Goal: Task Accomplishment & Management: Use online tool/utility

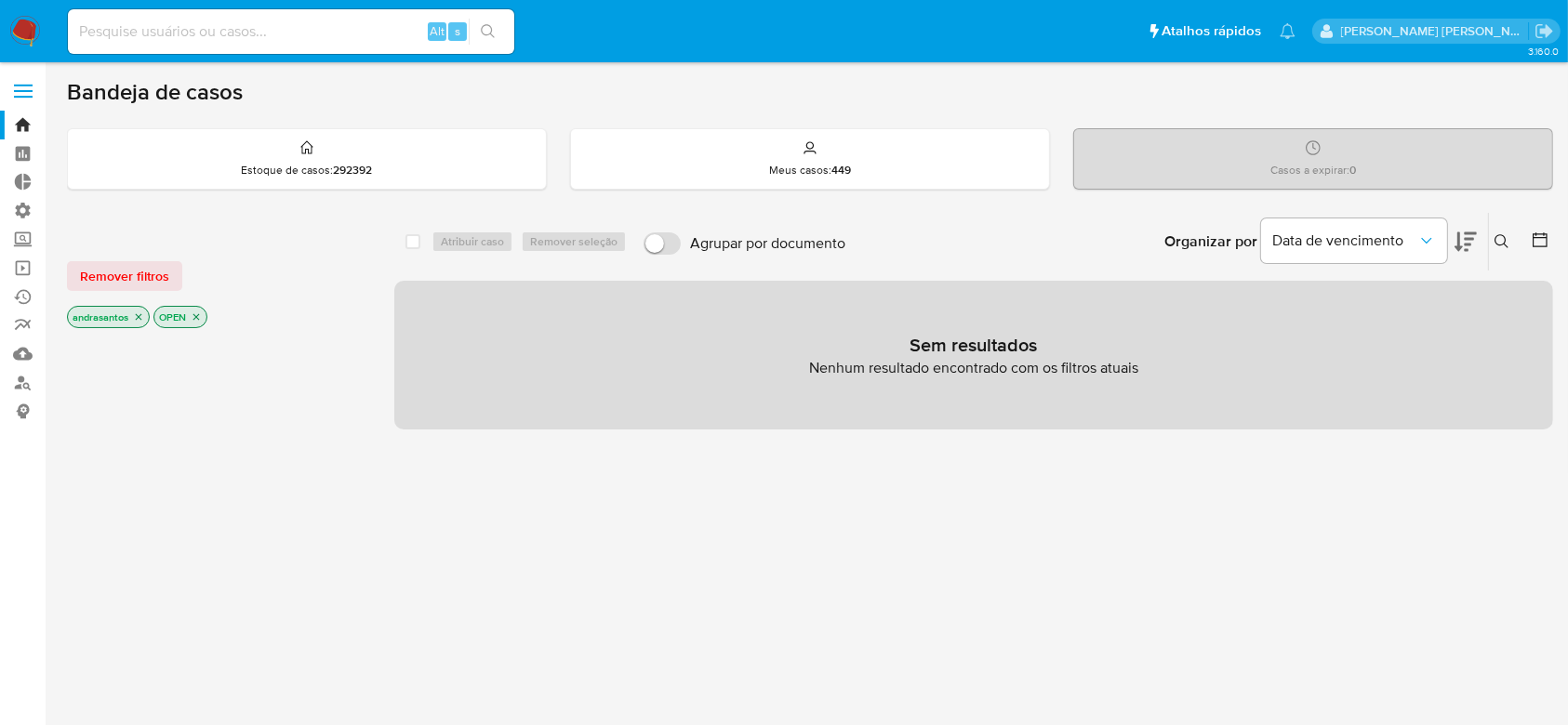
click at [140, 321] on icon "close-filter" at bounding box center [139, 317] width 11 height 11
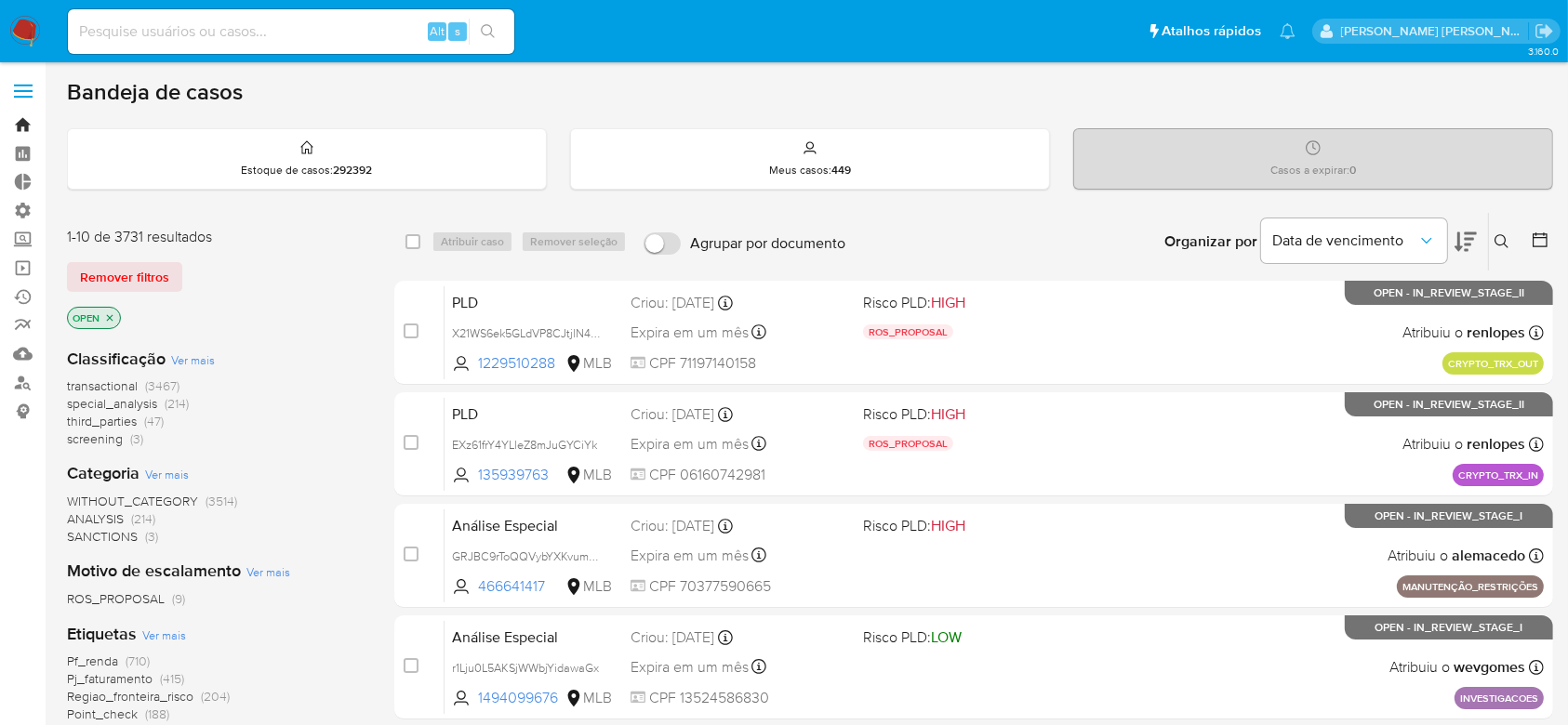
click at [32, 123] on link "Bandeja" at bounding box center [111, 125] width 221 height 29
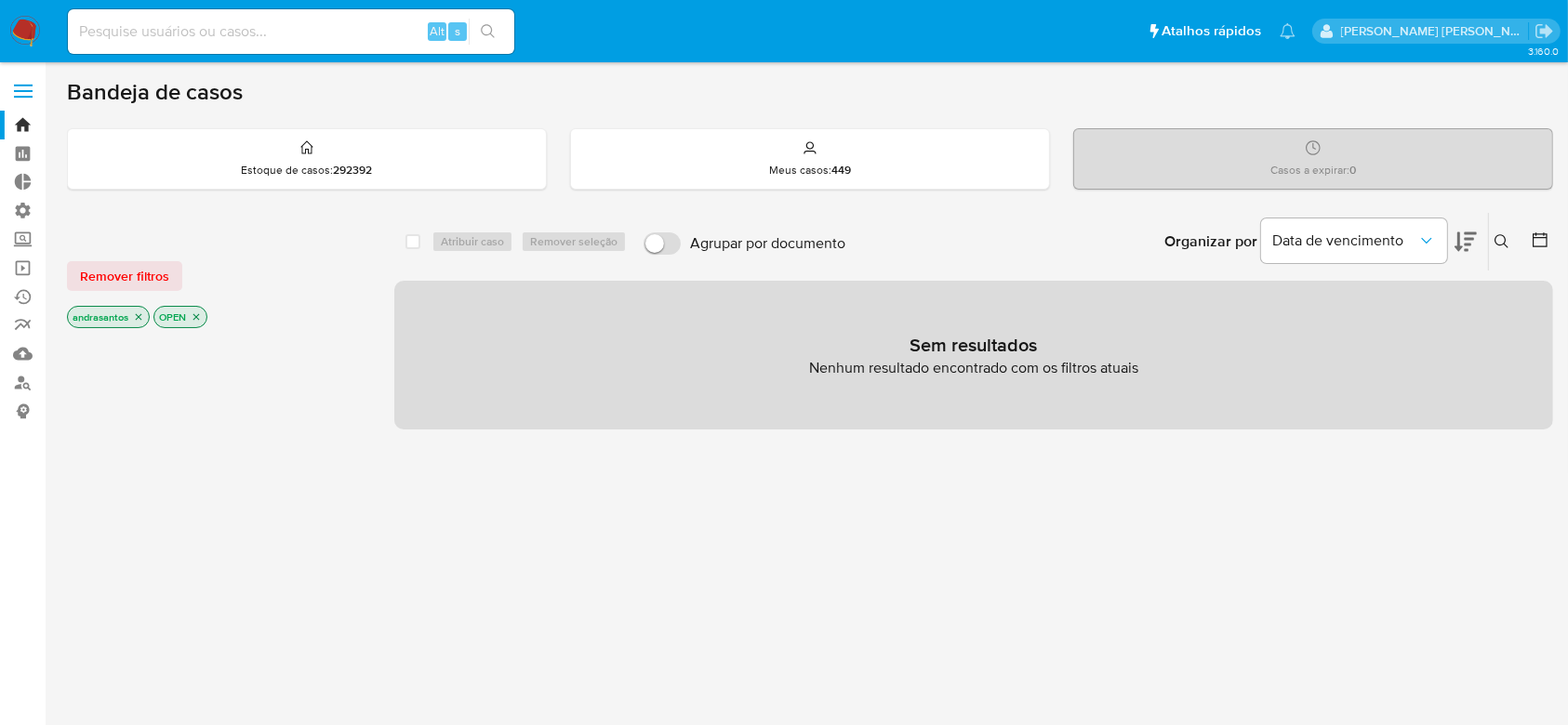
click at [136, 318] on icon "close-filter" at bounding box center [139, 317] width 11 height 11
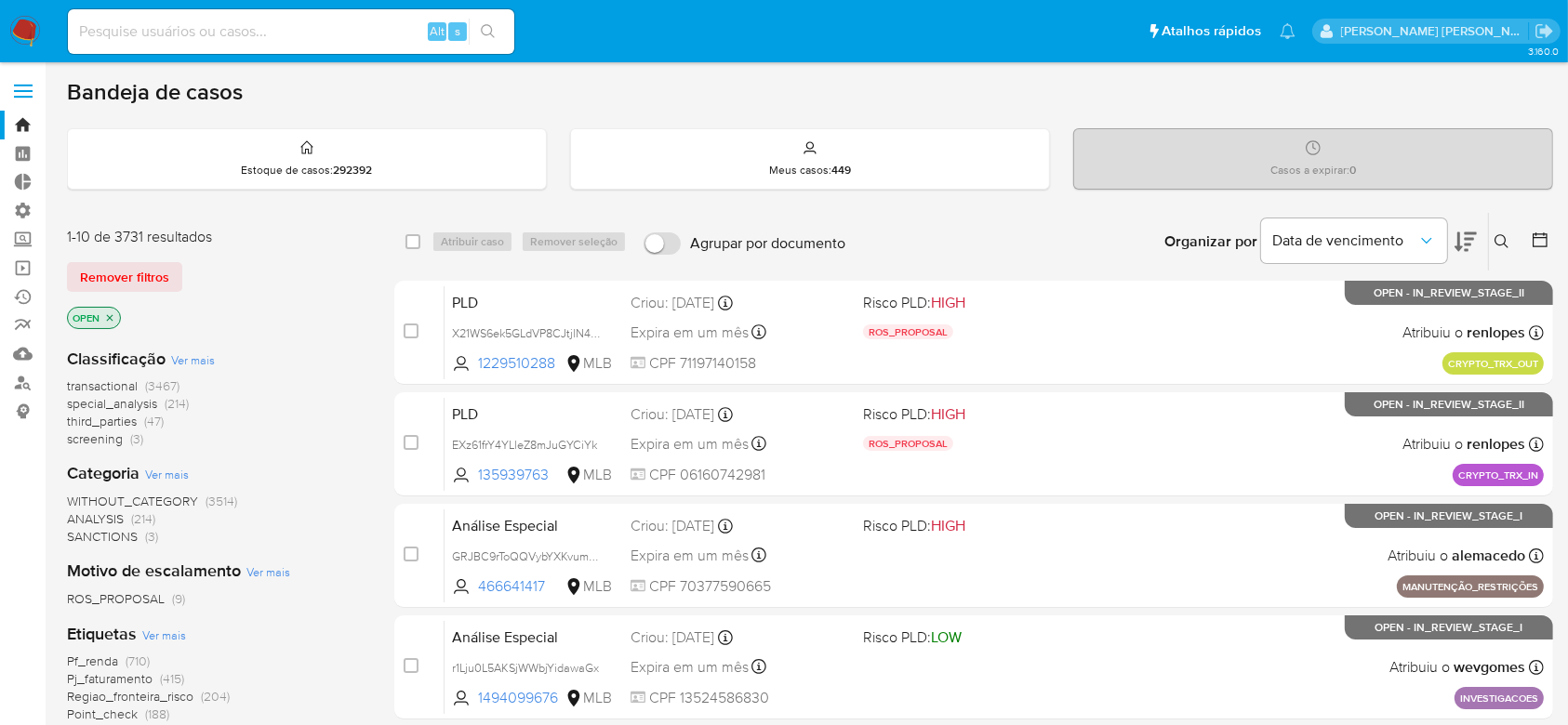
click at [1541, 244] on icon at bounding box center [1540, 240] width 19 height 19
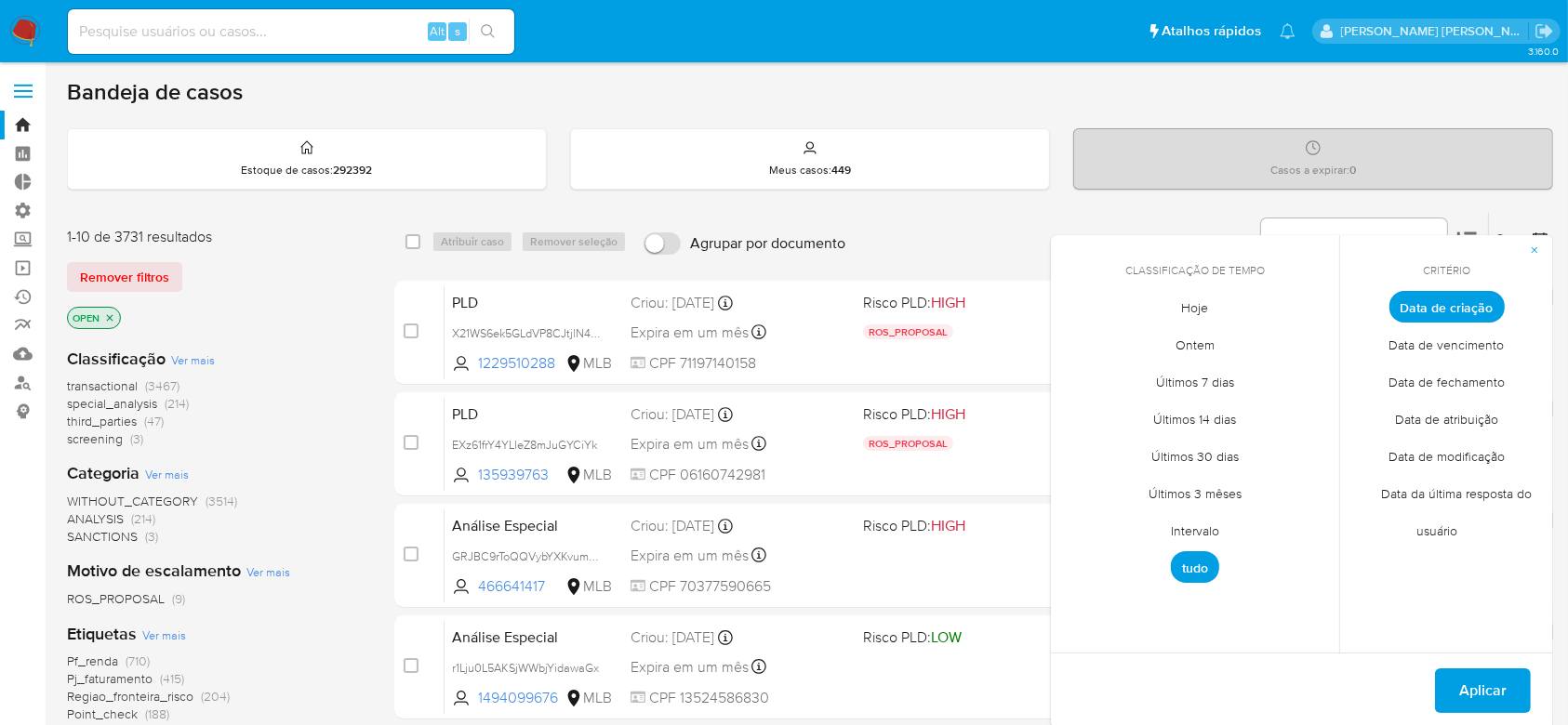
click at [1541, 244] on button "button" at bounding box center [1535, 250] width 37 height 30
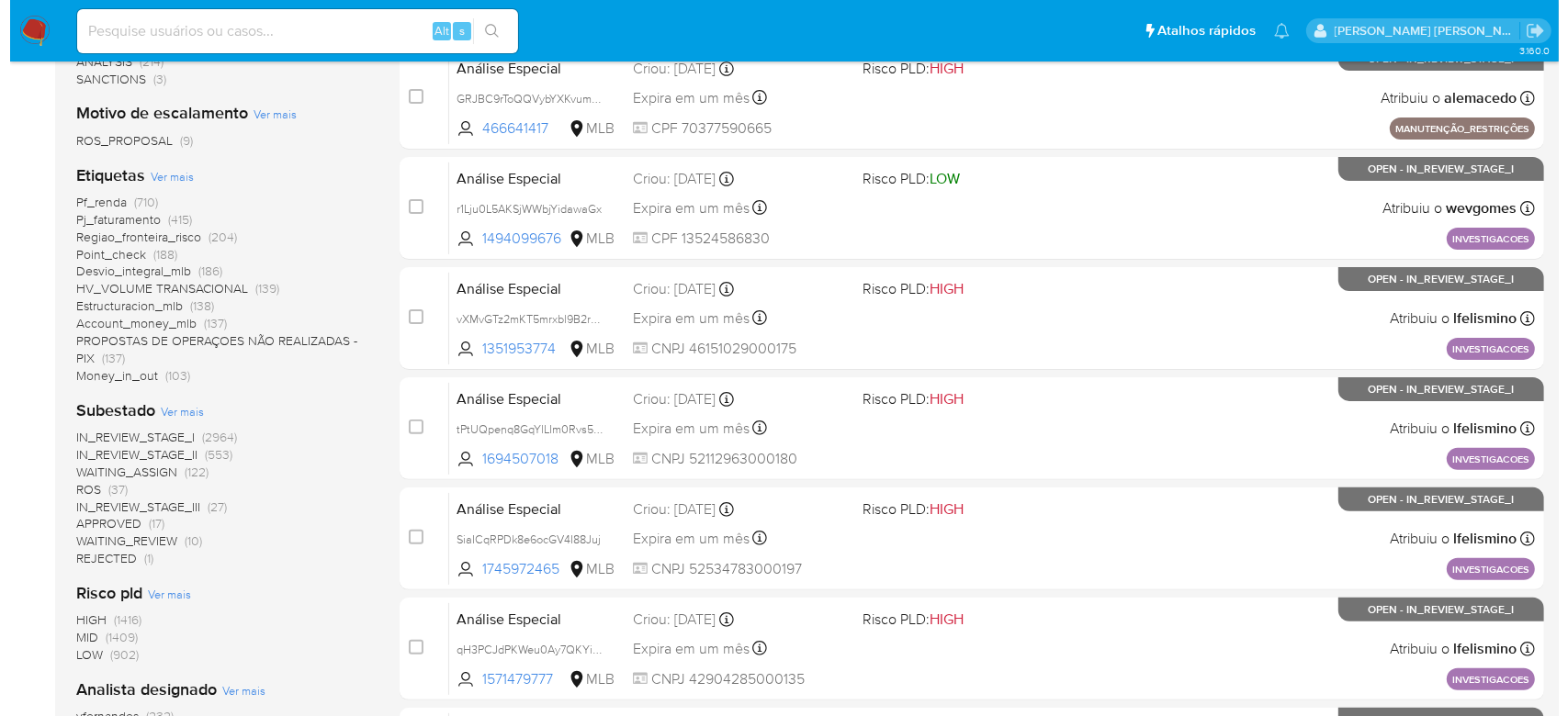
scroll to position [489, 0]
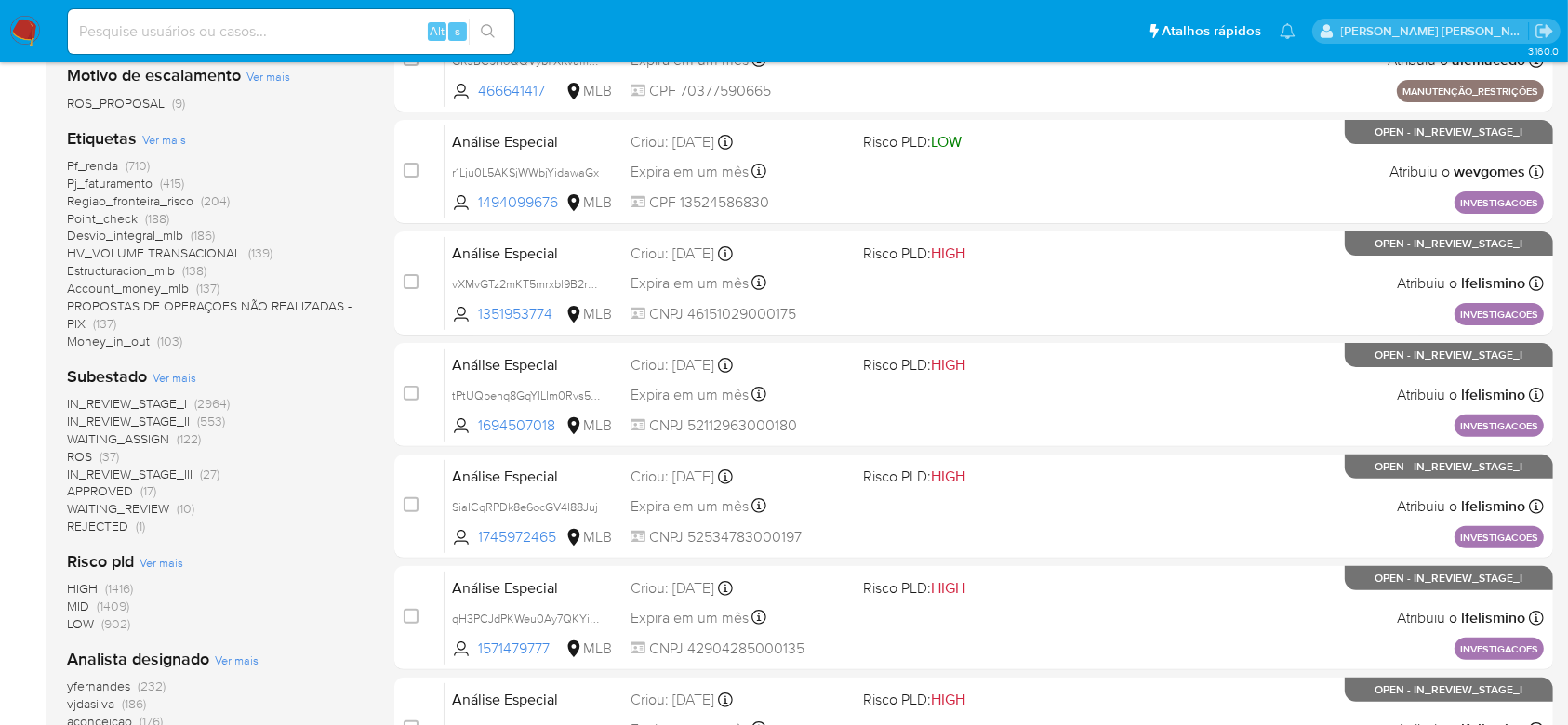
click at [163, 377] on span "Ver mais" at bounding box center [174, 377] width 44 height 17
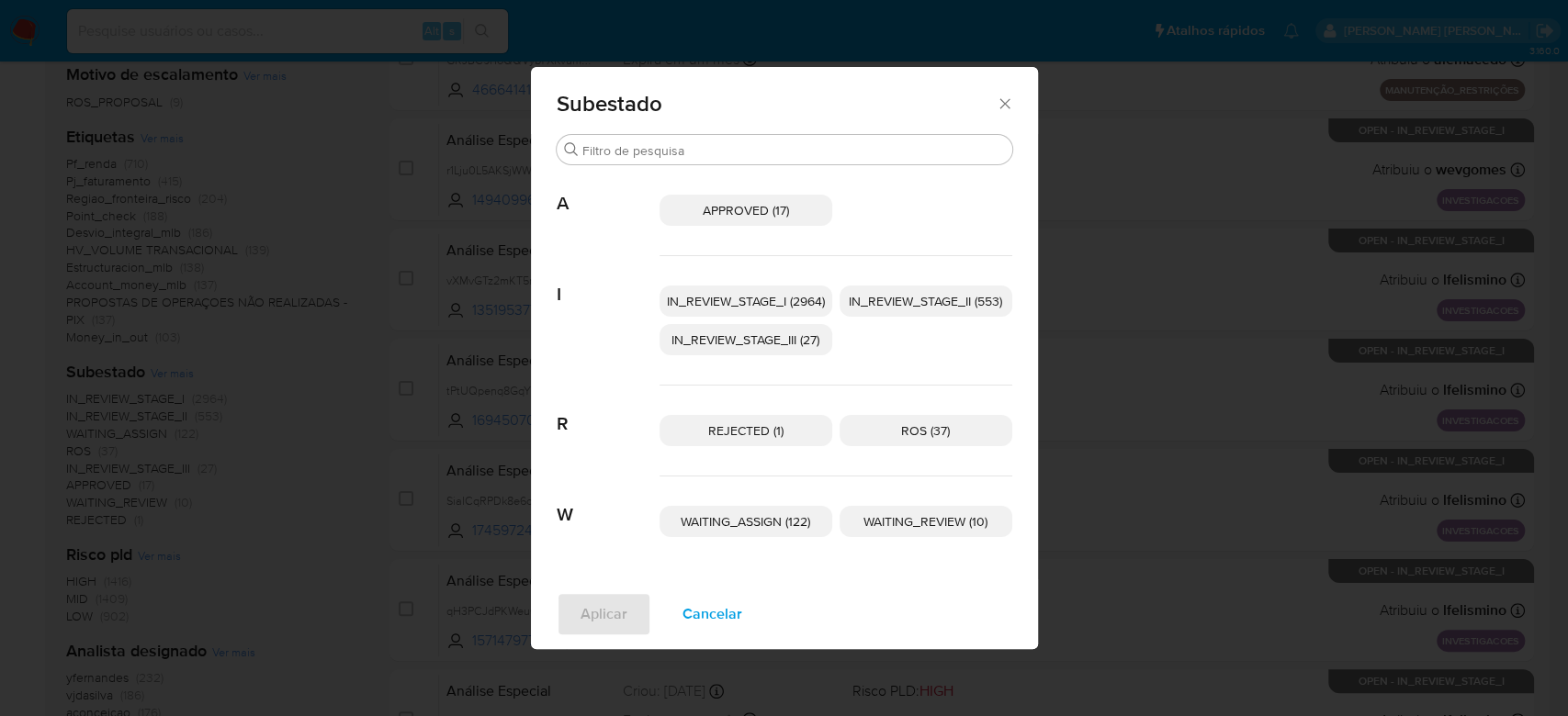
click at [780, 297] on span "IN_REVIEW_STAGE_I (2964)" at bounding box center [745, 301] width 158 height 19
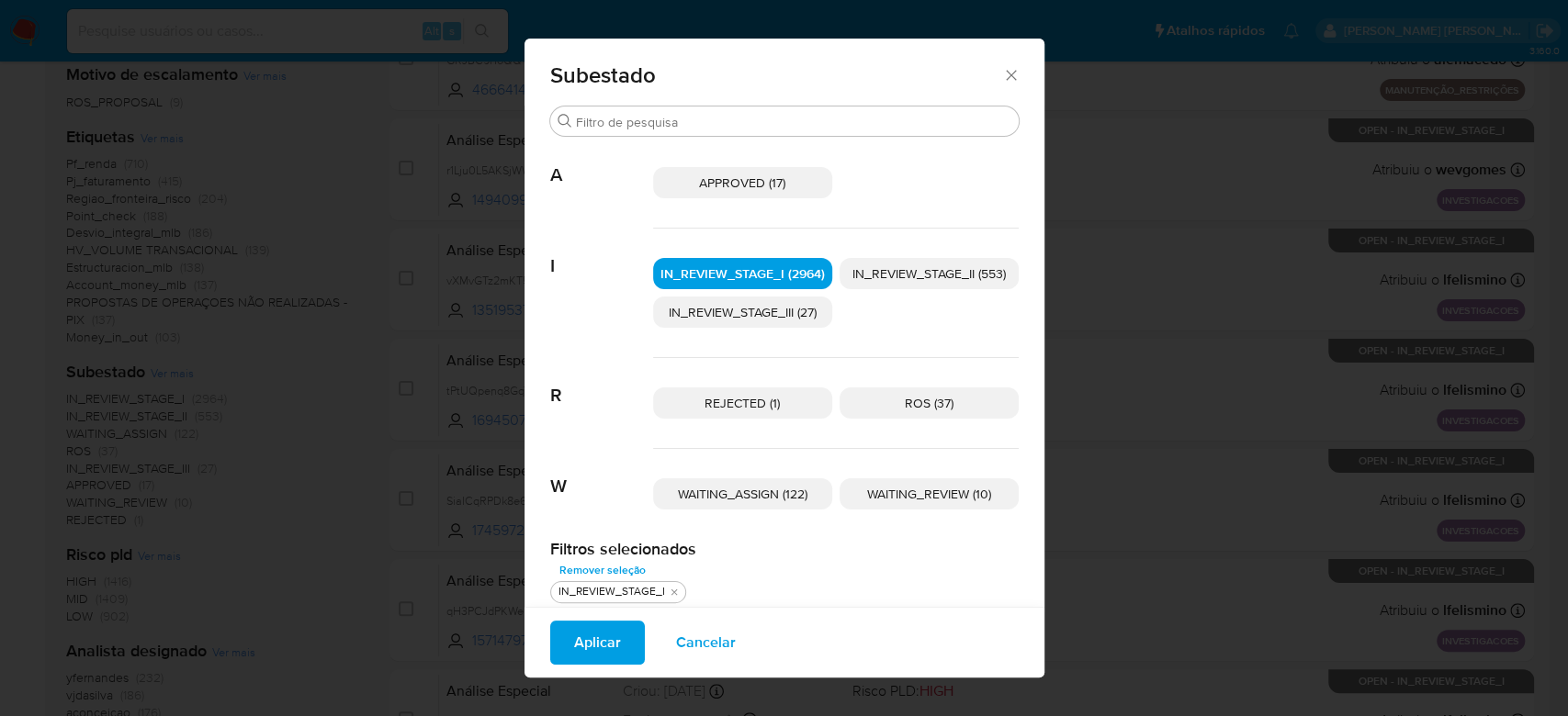
click at [935, 268] on span "IN_REVIEW_STAGE_II (553)" at bounding box center [929, 274] width 153 height 19
click at [600, 643] on span "Aplicar" at bounding box center [598, 643] width 47 height 40
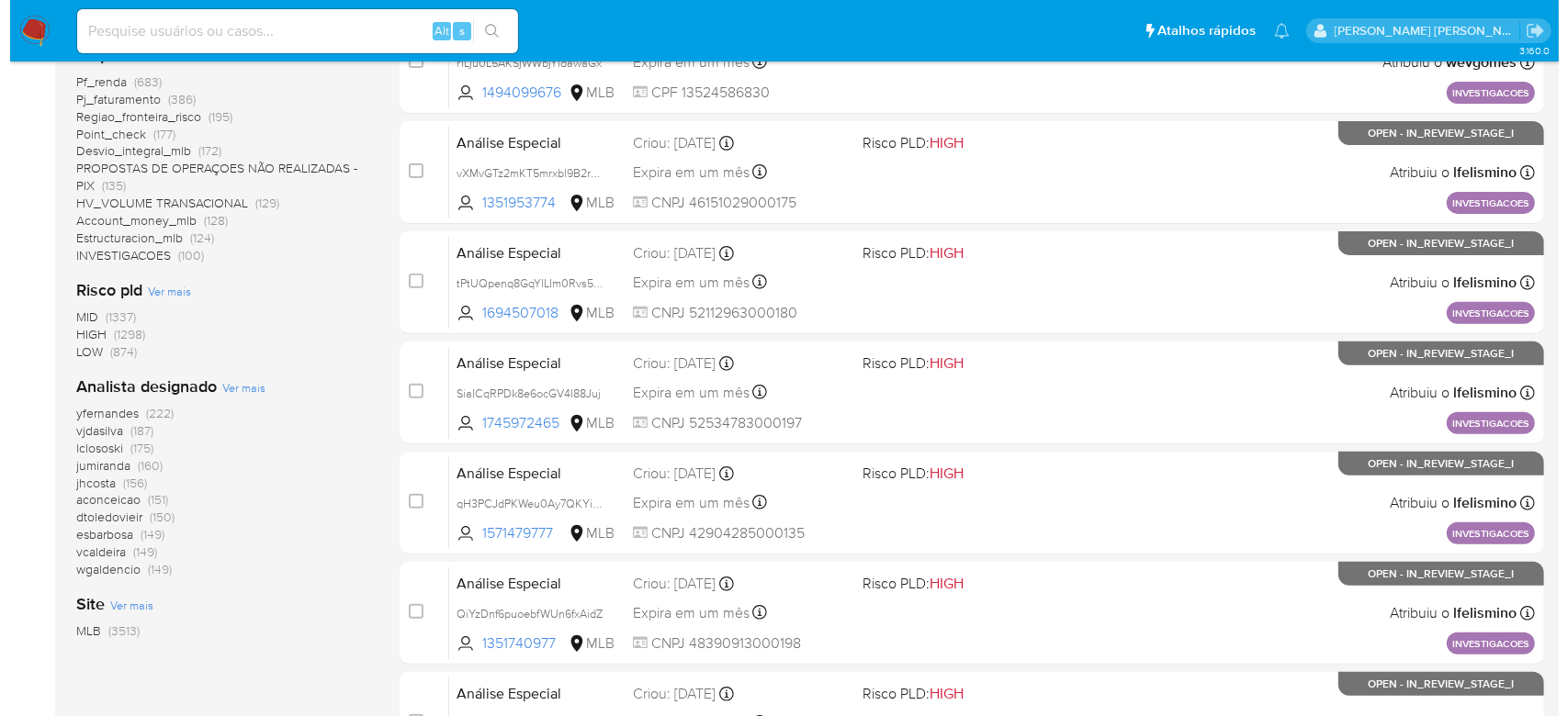
scroll to position [612, 0]
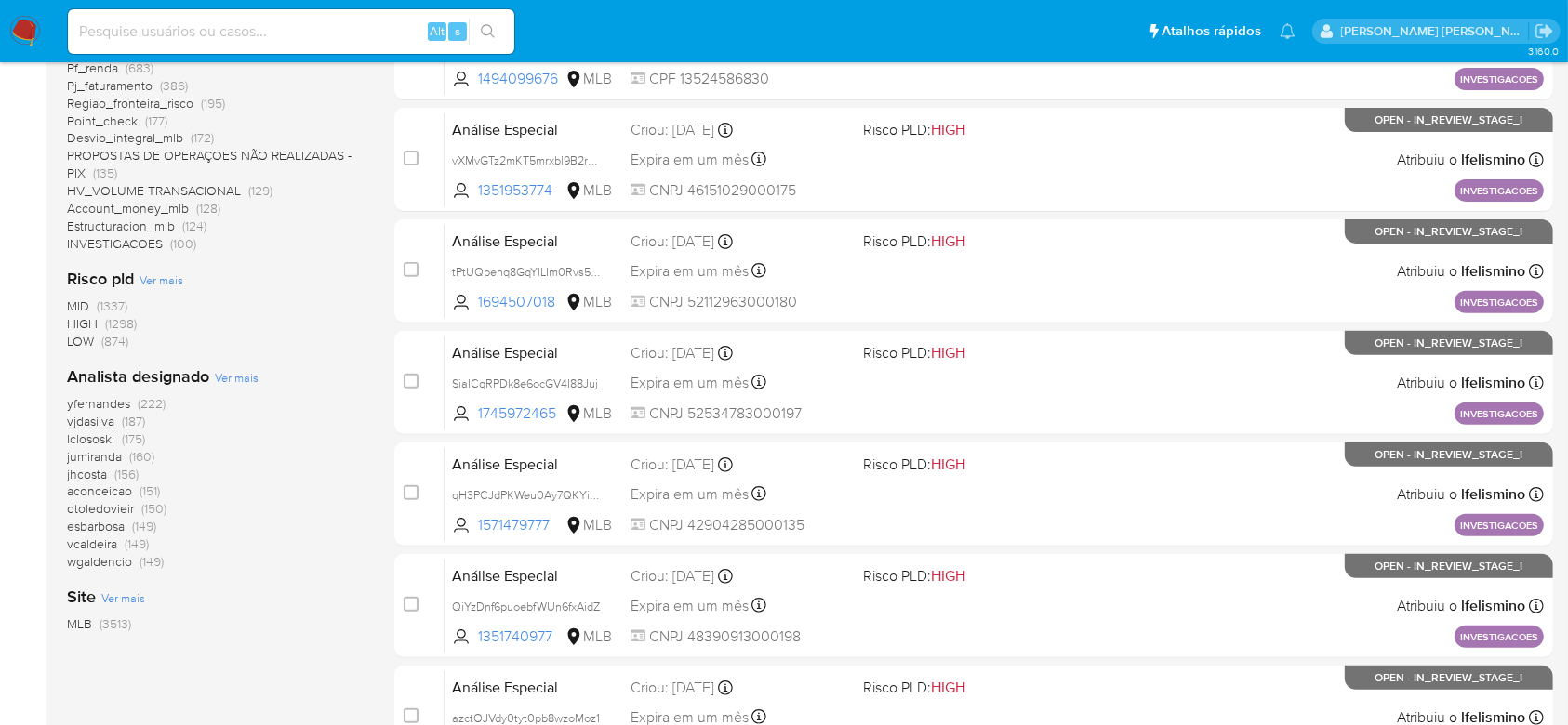
click at [233, 376] on span "Ver mais" at bounding box center [236, 377] width 44 height 17
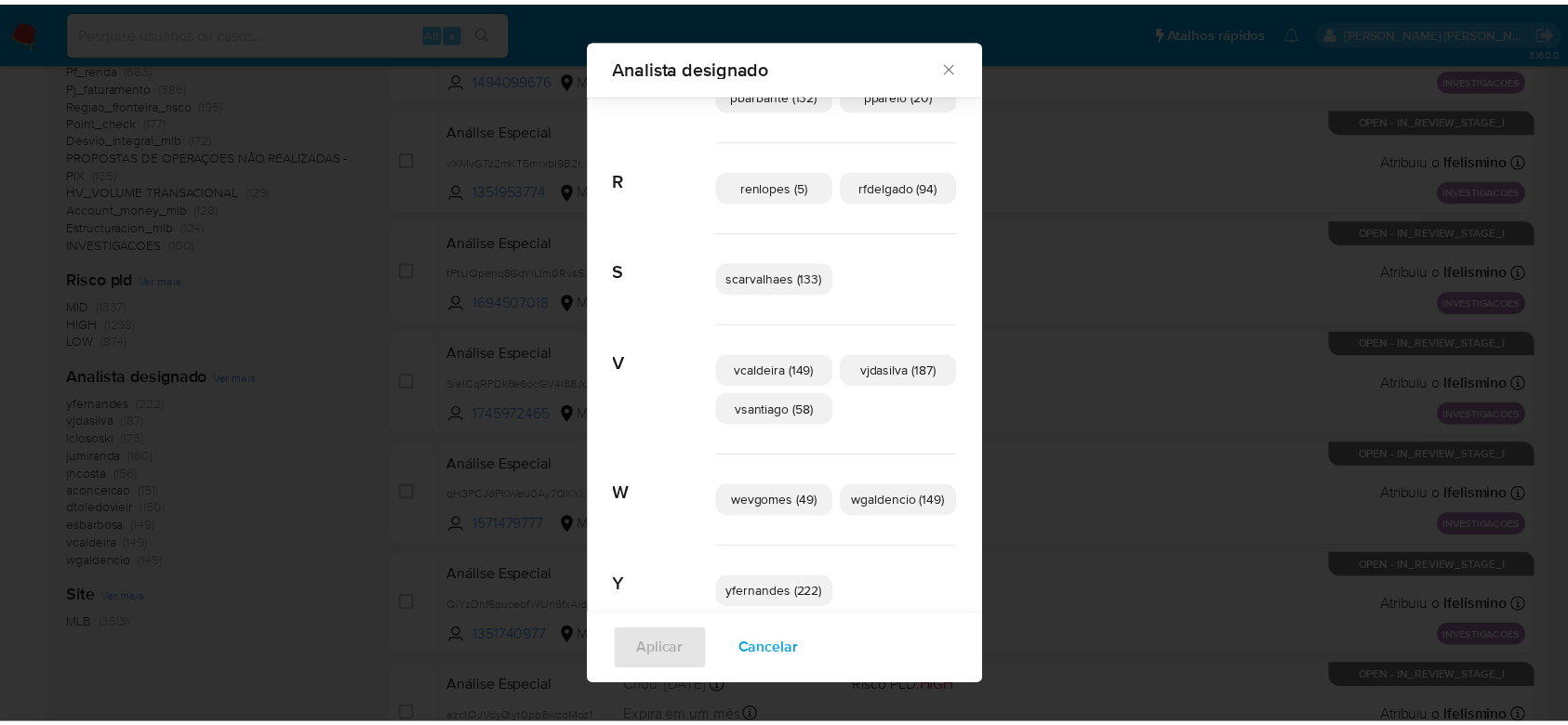
scroll to position [1082, 0]
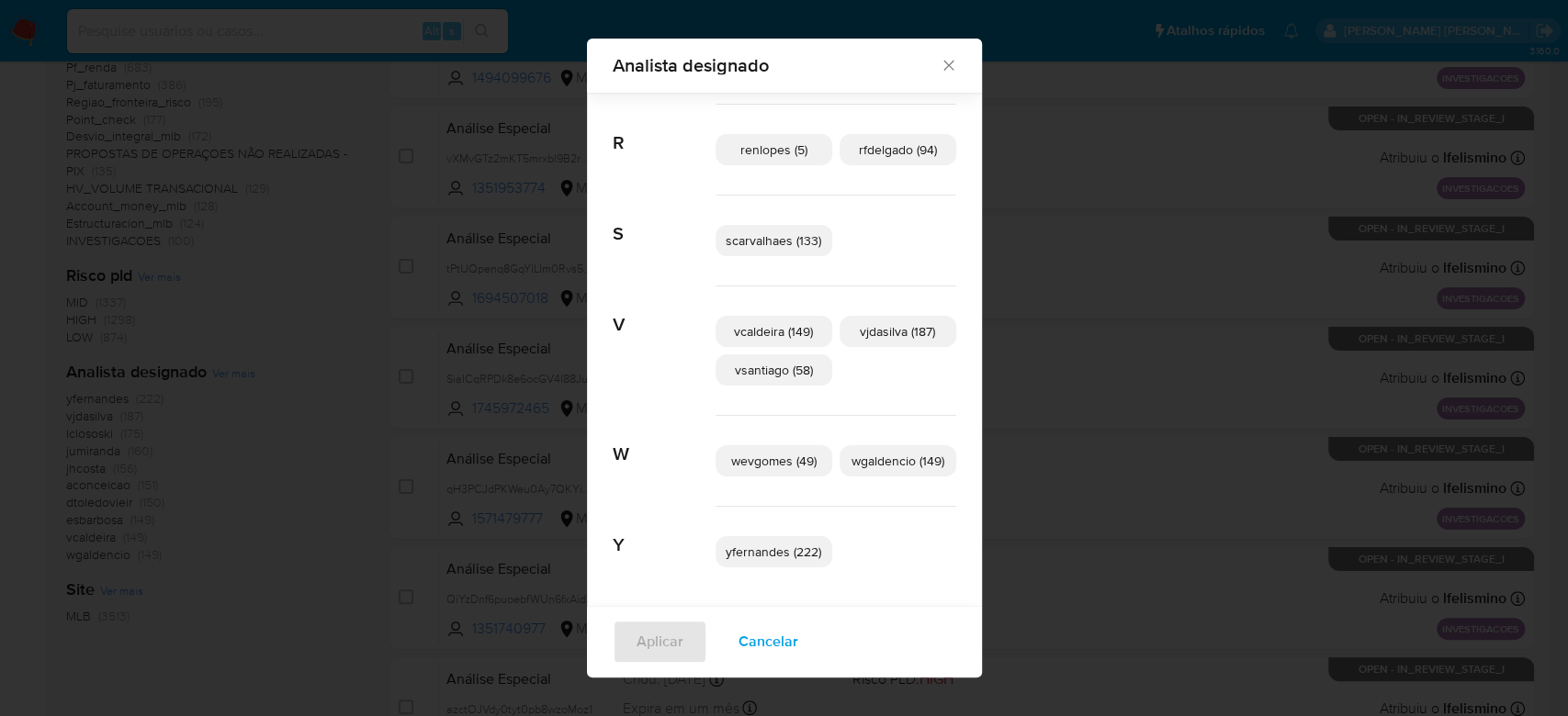
click at [944, 61] on icon "Fechar" at bounding box center [949, 66] width 19 height 19
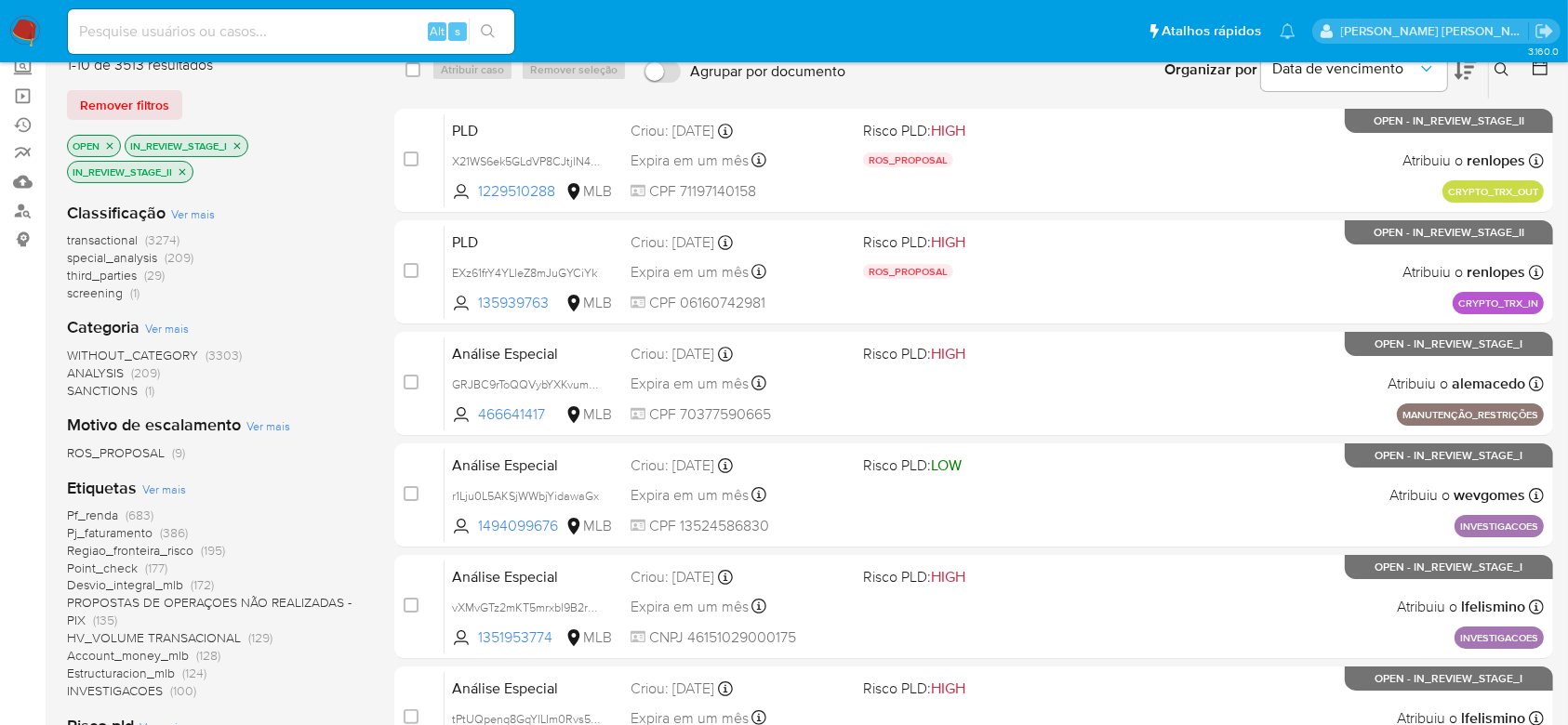
scroll to position [0, 0]
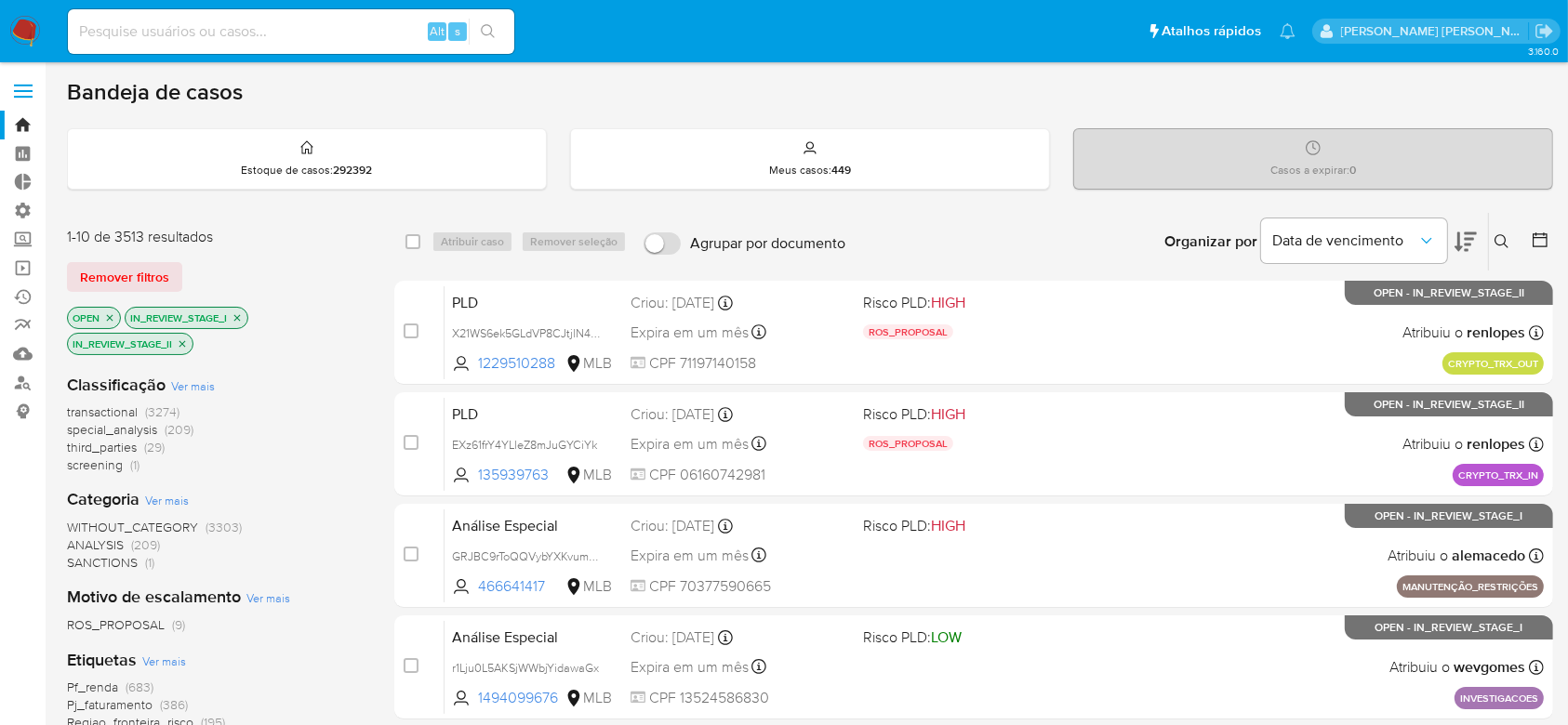
click at [1543, 242] on icon at bounding box center [1540, 240] width 19 height 19
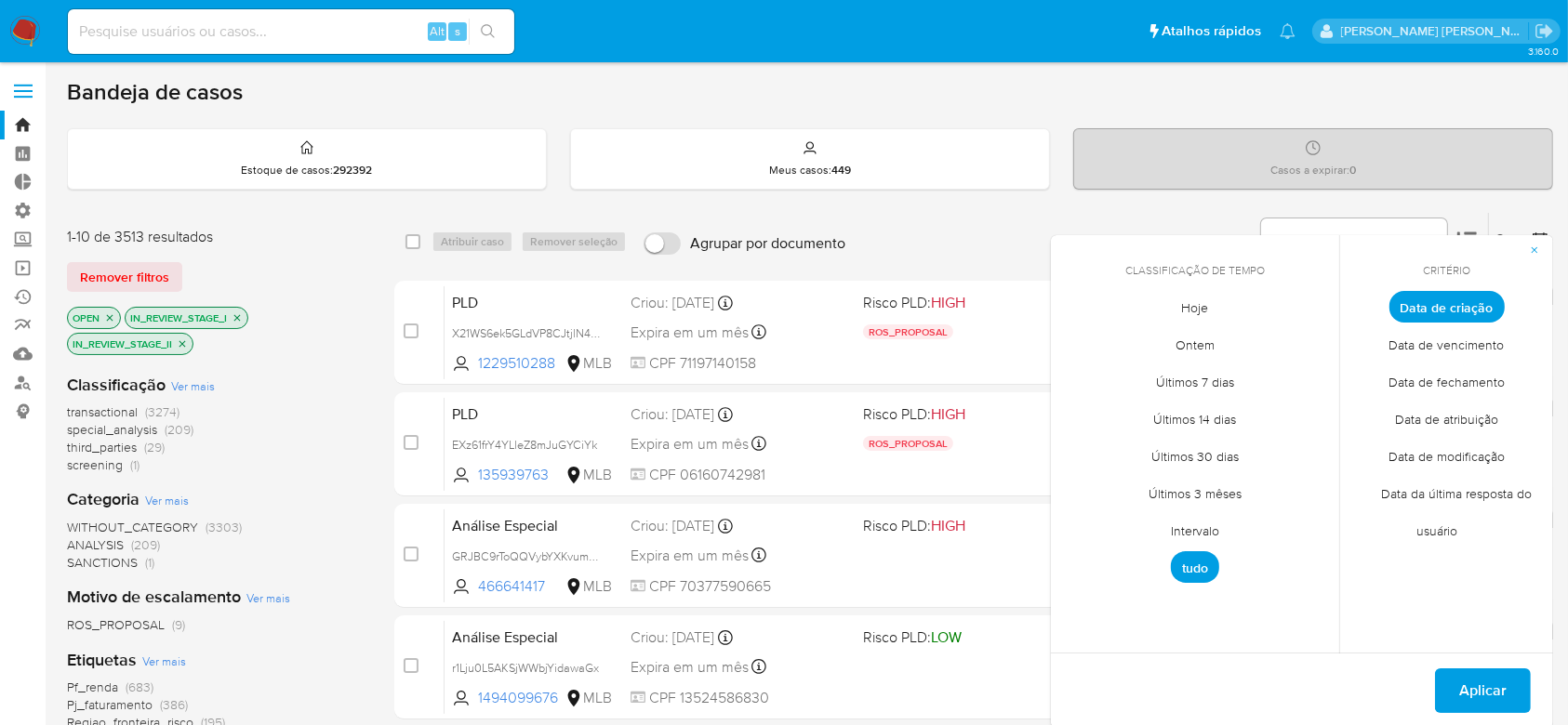
click at [1198, 529] on span "Intervalo" at bounding box center [1195, 532] width 88 height 38
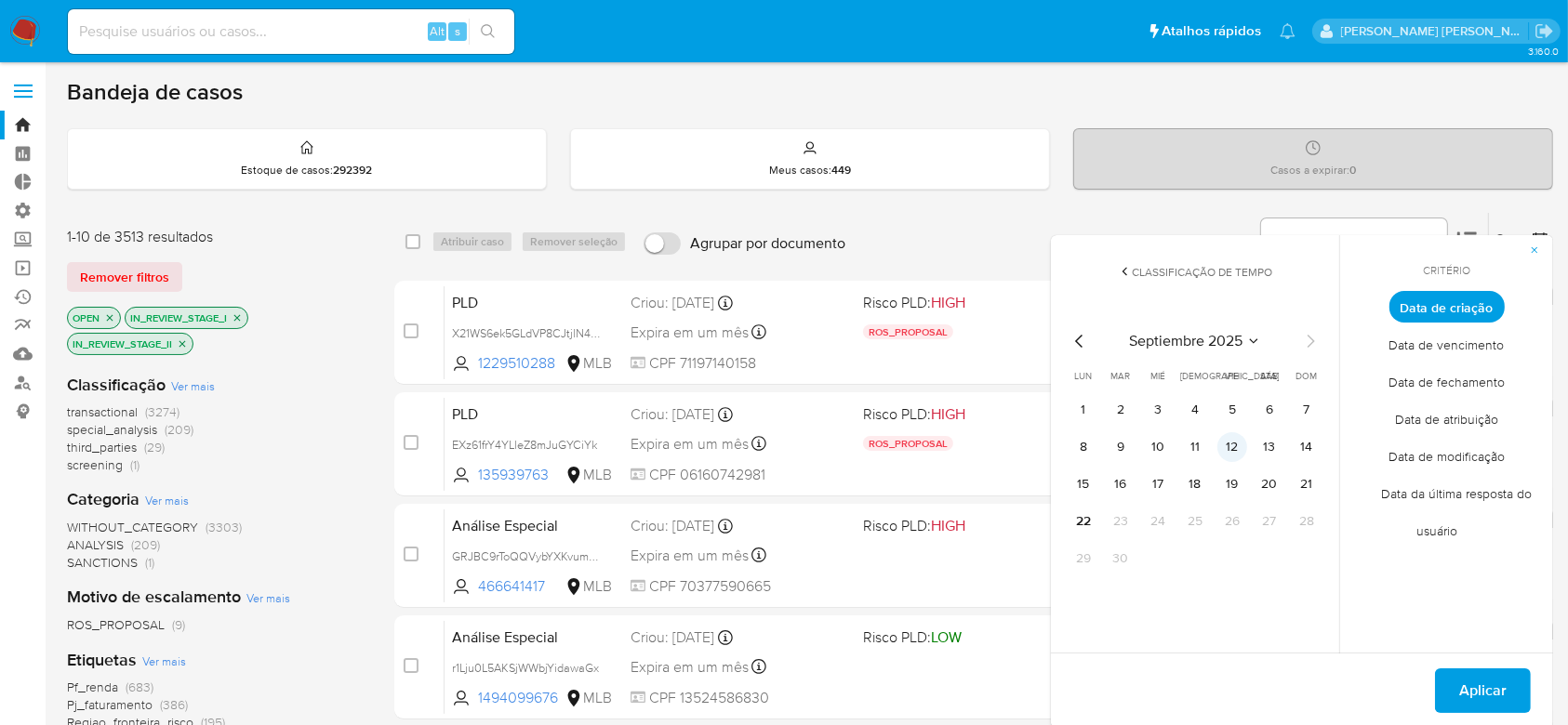
click at [1243, 446] on button "12" at bounding box center [1232, 447] width 30 height 30
drag, startPoint x: 1488, startPoint y: 694, endPoint x: 1457, endPoint y: 680, distance: 34.0
click at [1488, 694] on span "Aplicar" at bounding box center [1483, 691] width 48 height 41
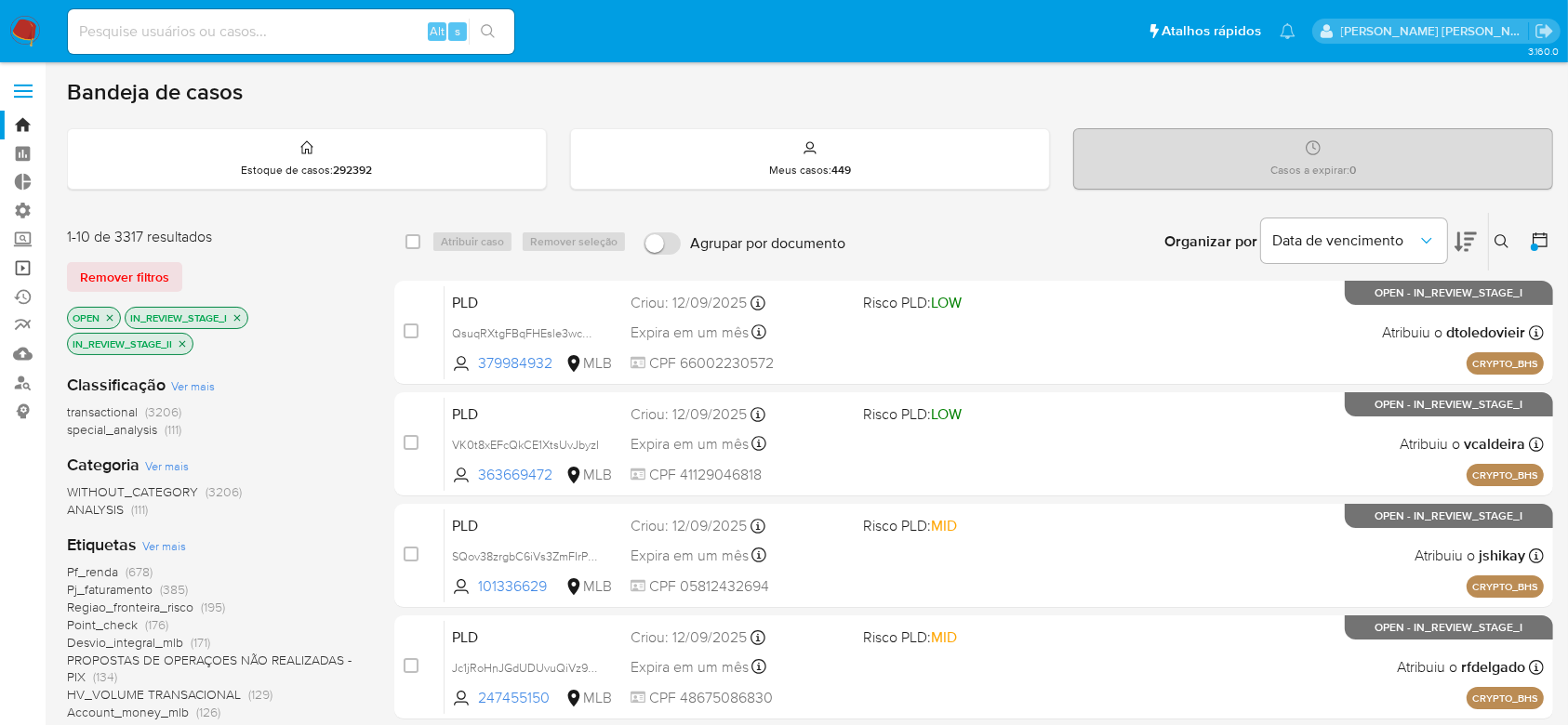
click at [22, 269] on link "Operações em massa" at bounding box center [111, 268] width 221 height 29
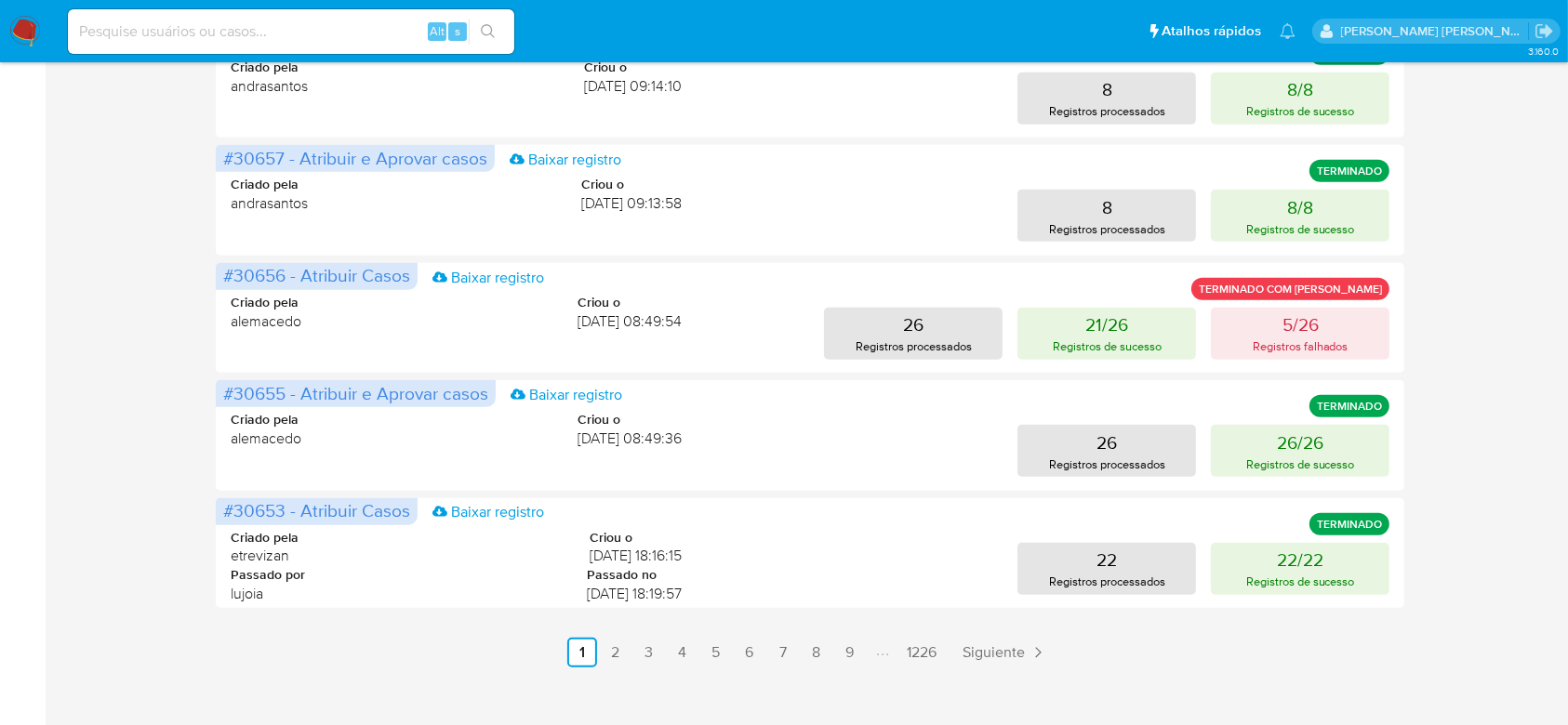
scroll to position [929, 0]
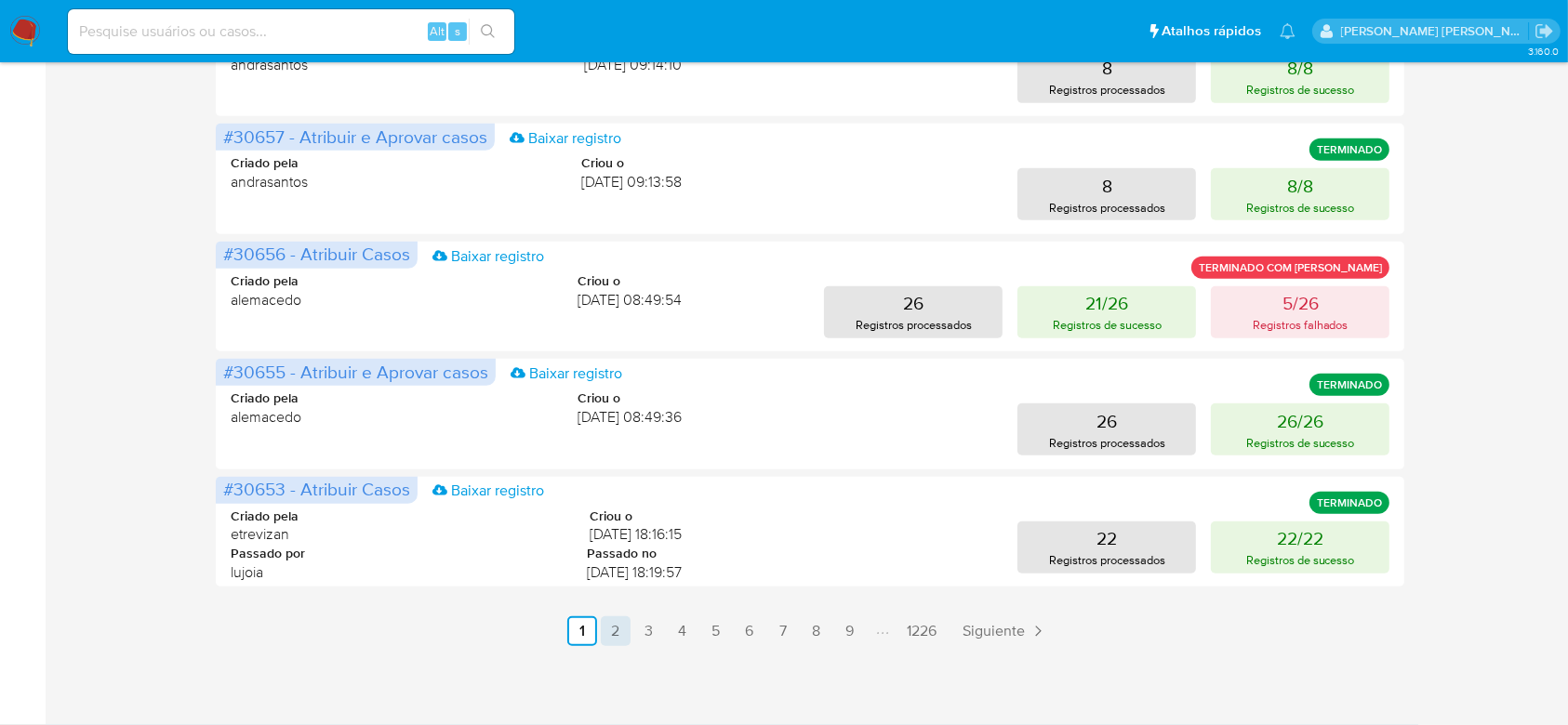
click at [608, 636] on link "2" at bounding box center [615, 631] width 30 height 30
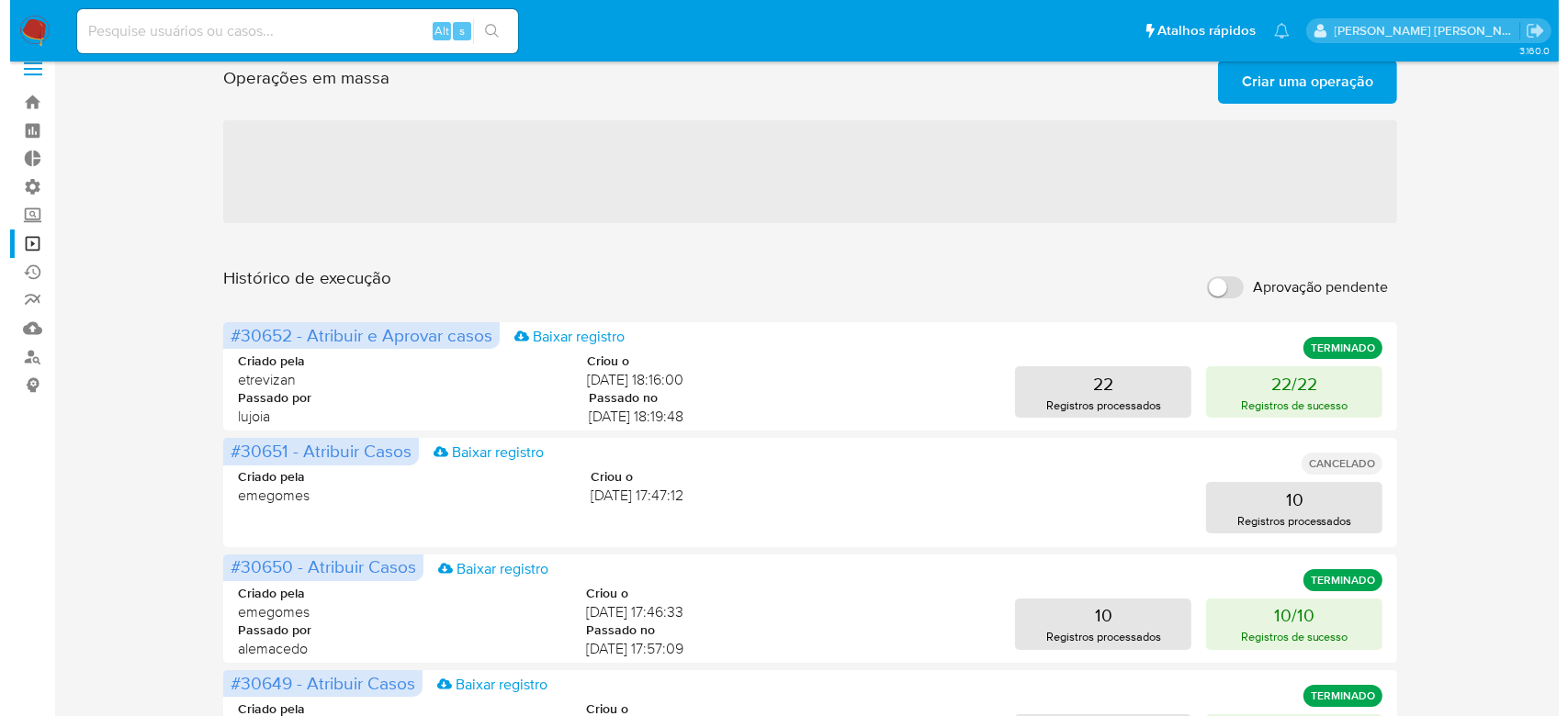
scroll to position [0, 0]
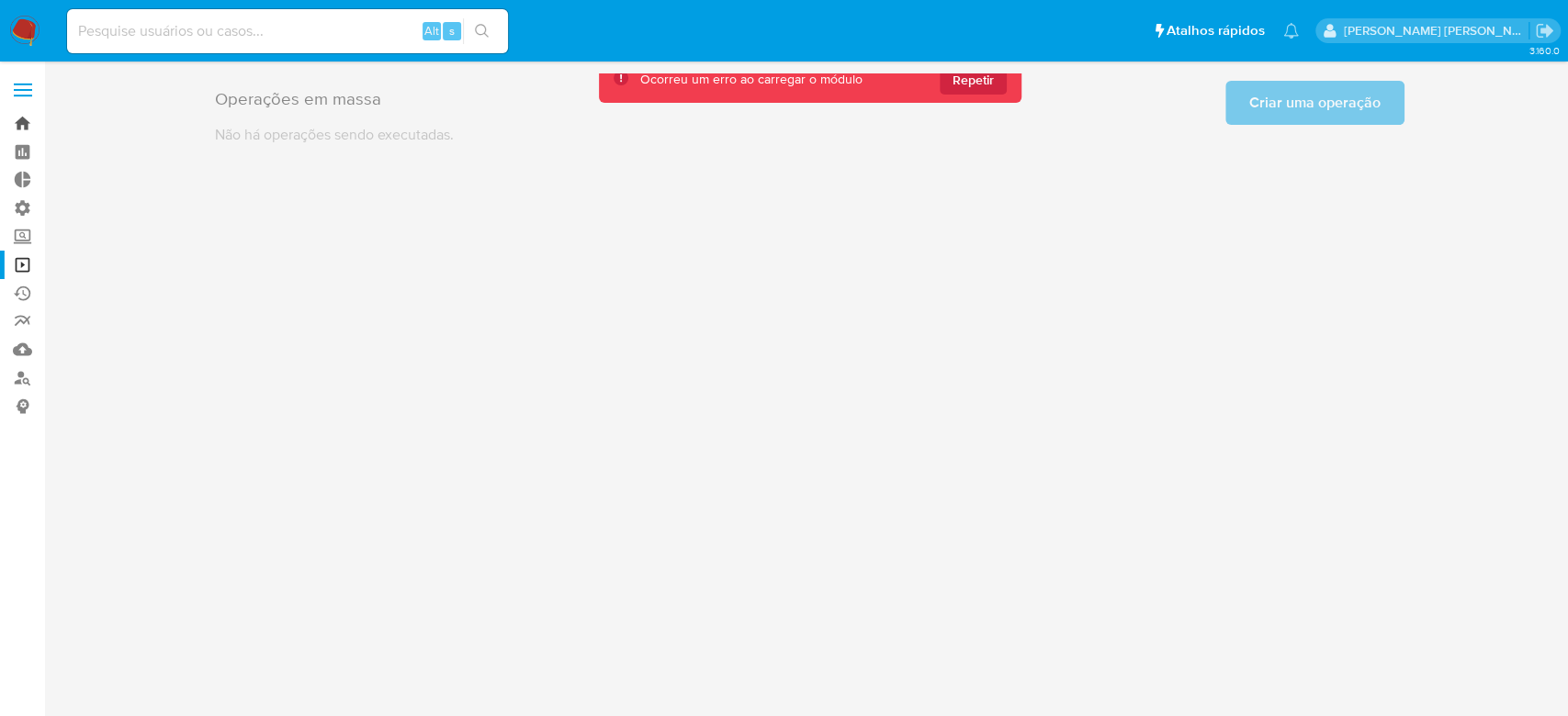
click at [23, 123] on link "Bandeja" at bounding box center [109, 123] width 218 height 28
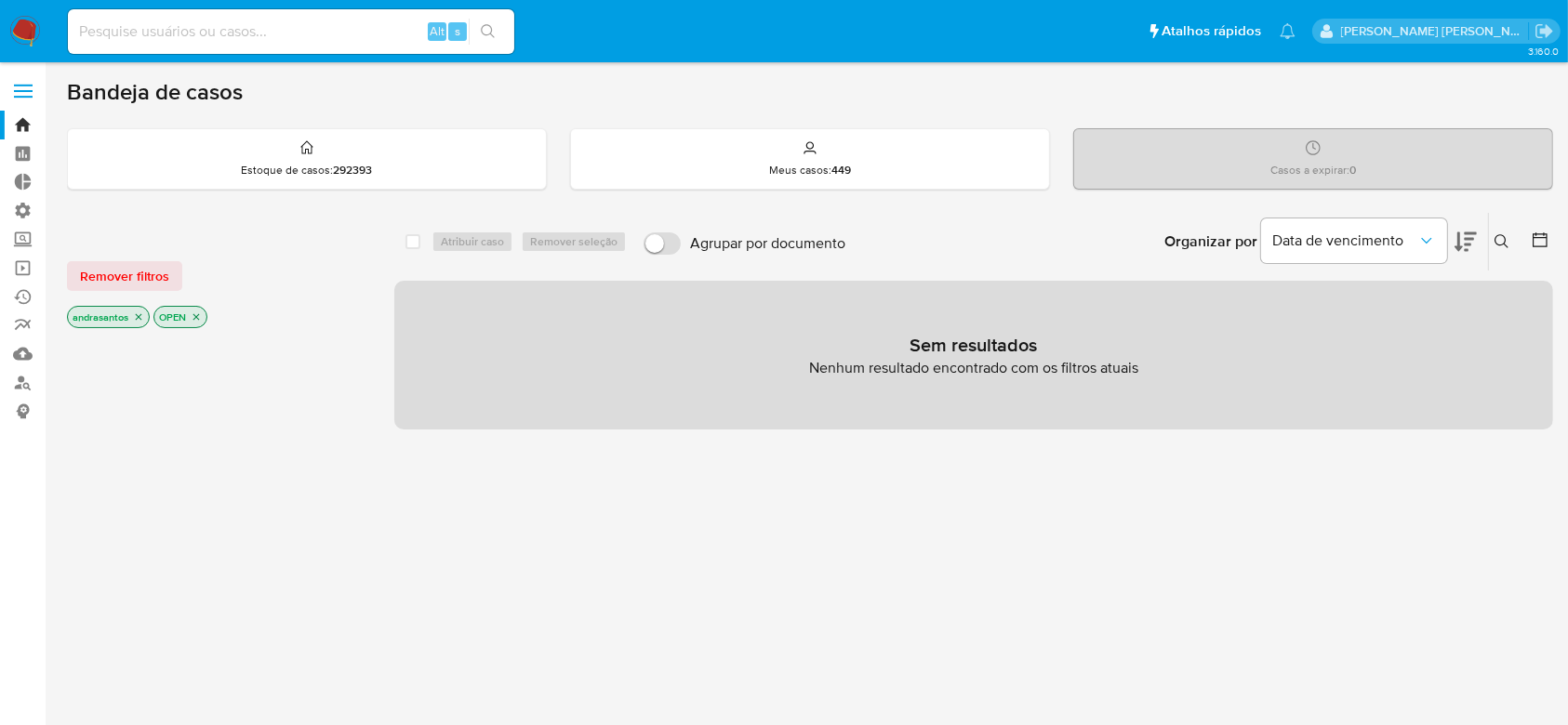
click at [141, 314] on icon "close-filter" at bounding box center [139, 317] width 11 height 11
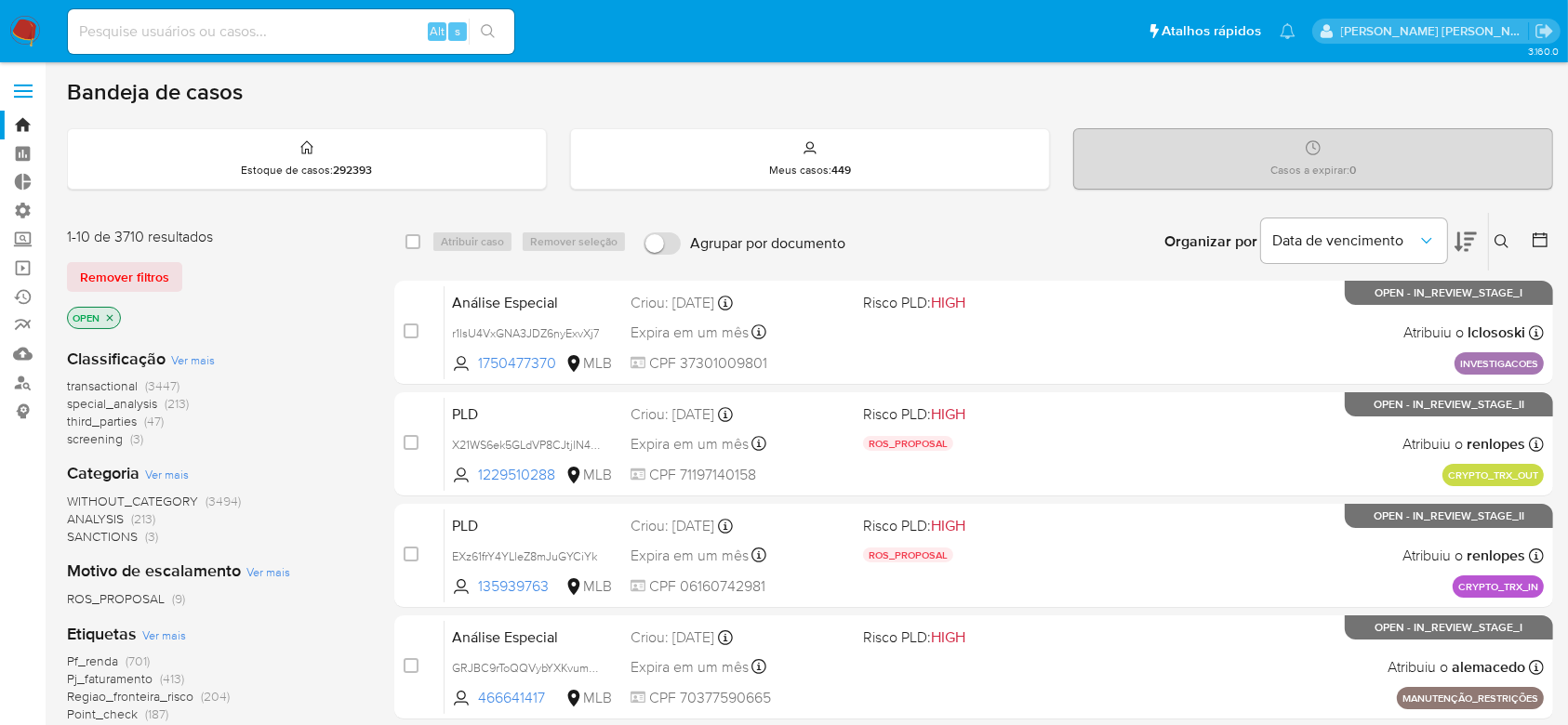
click at [1546, 242] on icon at bounding box center [1540, 240] width 19 height 19
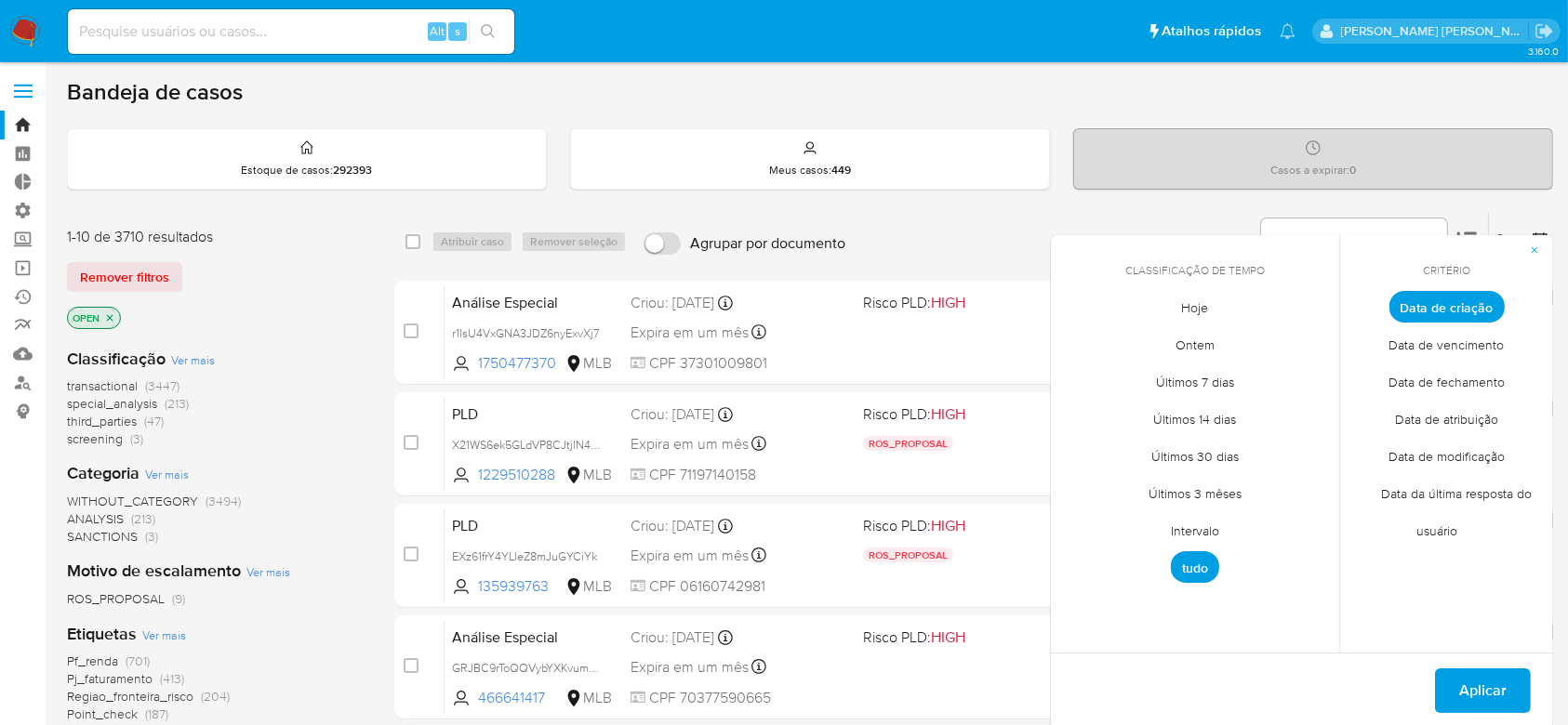
click at [1210, 528] on span "Intervalo" at bounding box center [1195, 532] width 88 height 38
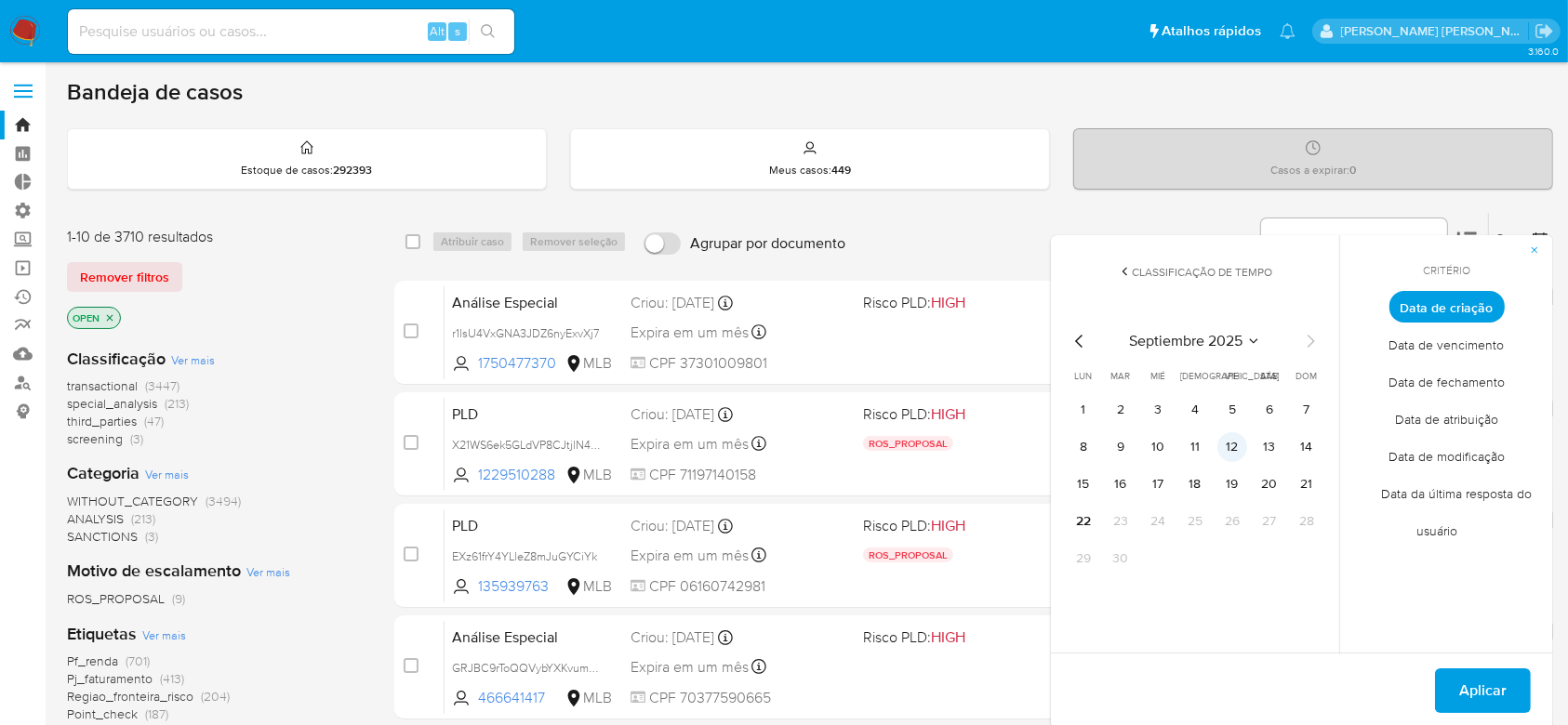
click at [1232, 443] on button "12" at bounding box center [1232, 447] width 30 height 30
click at [1477, 699] on span "Aplicar" at bounding box center [1483, 691] width 48 height 41
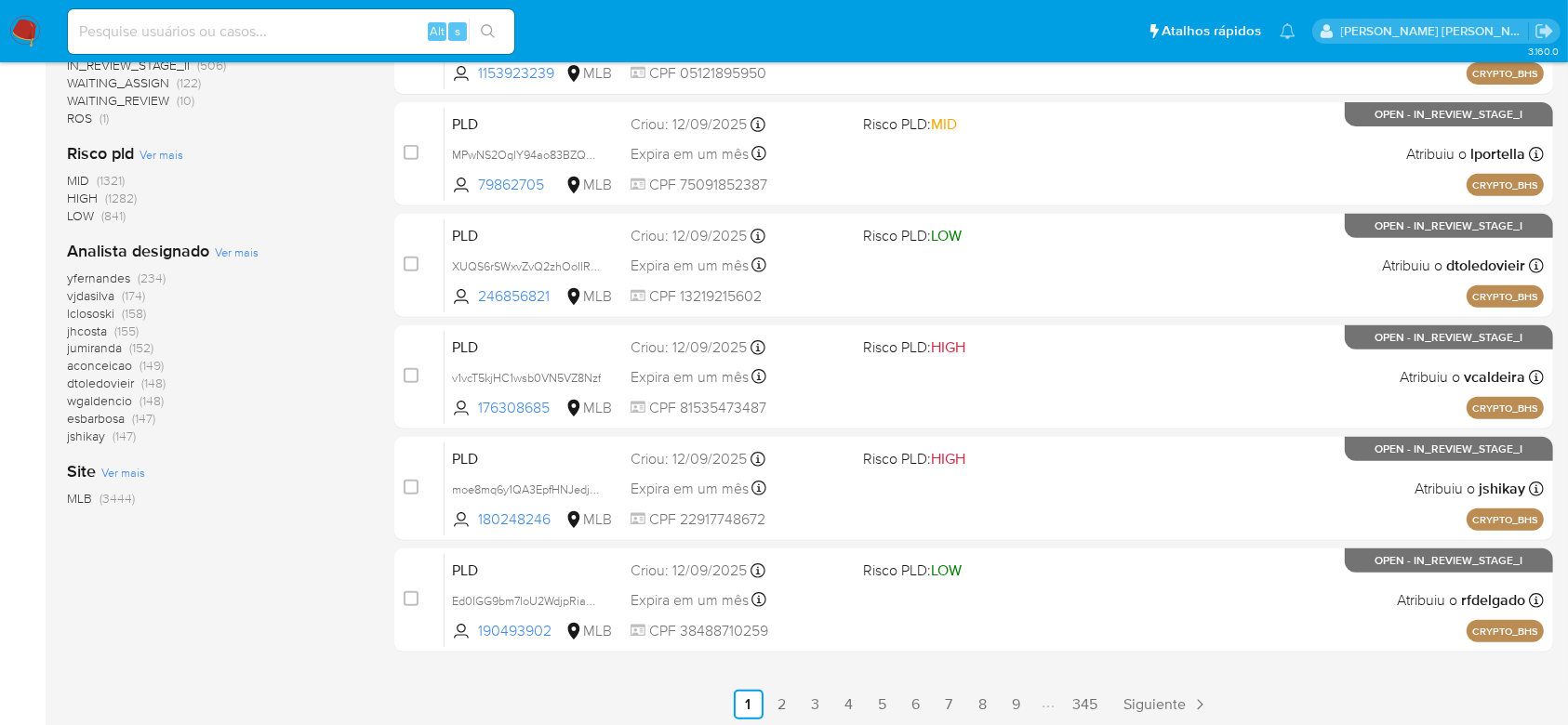
scroll to position [808, 0]
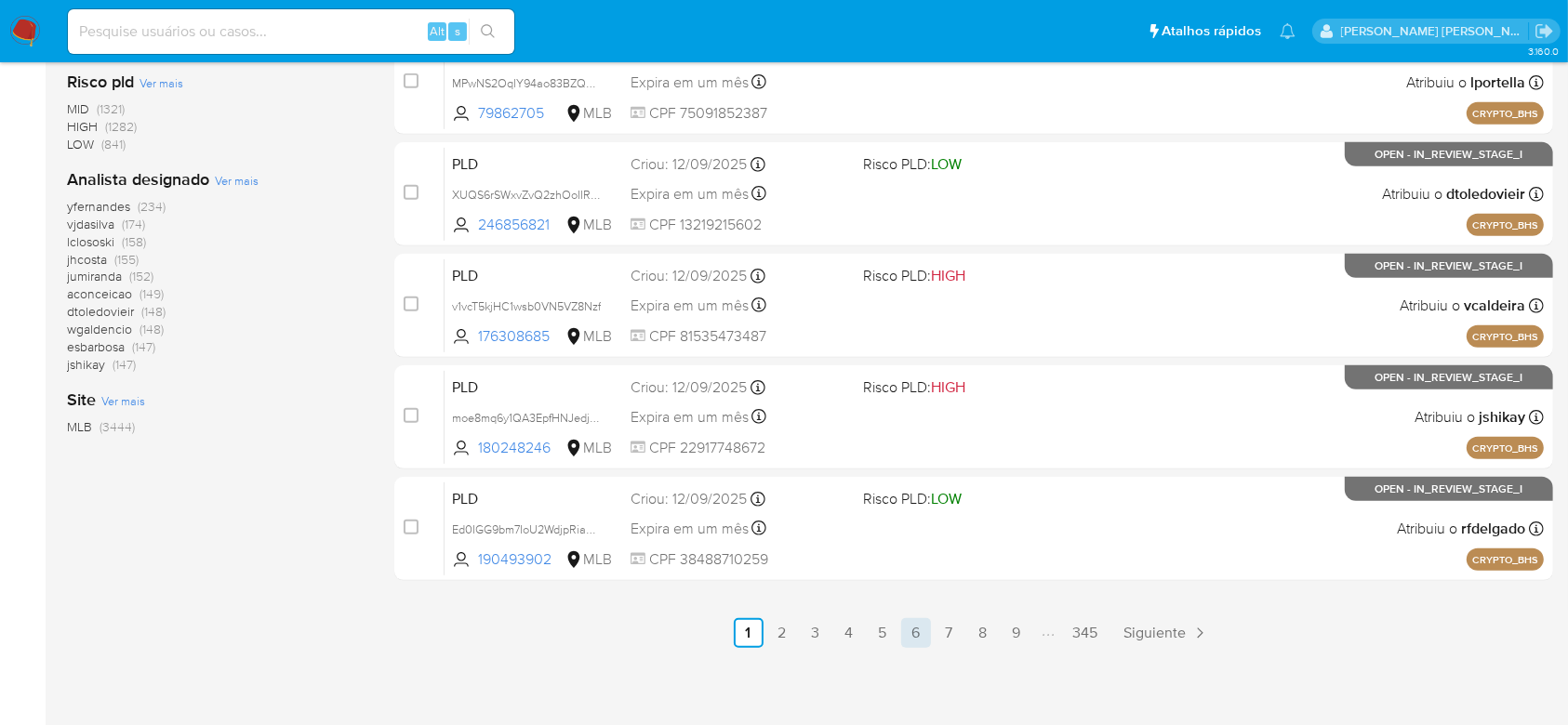
click at [914, 630] on link "6" at bounding box center [916, 633] width 30 height 30
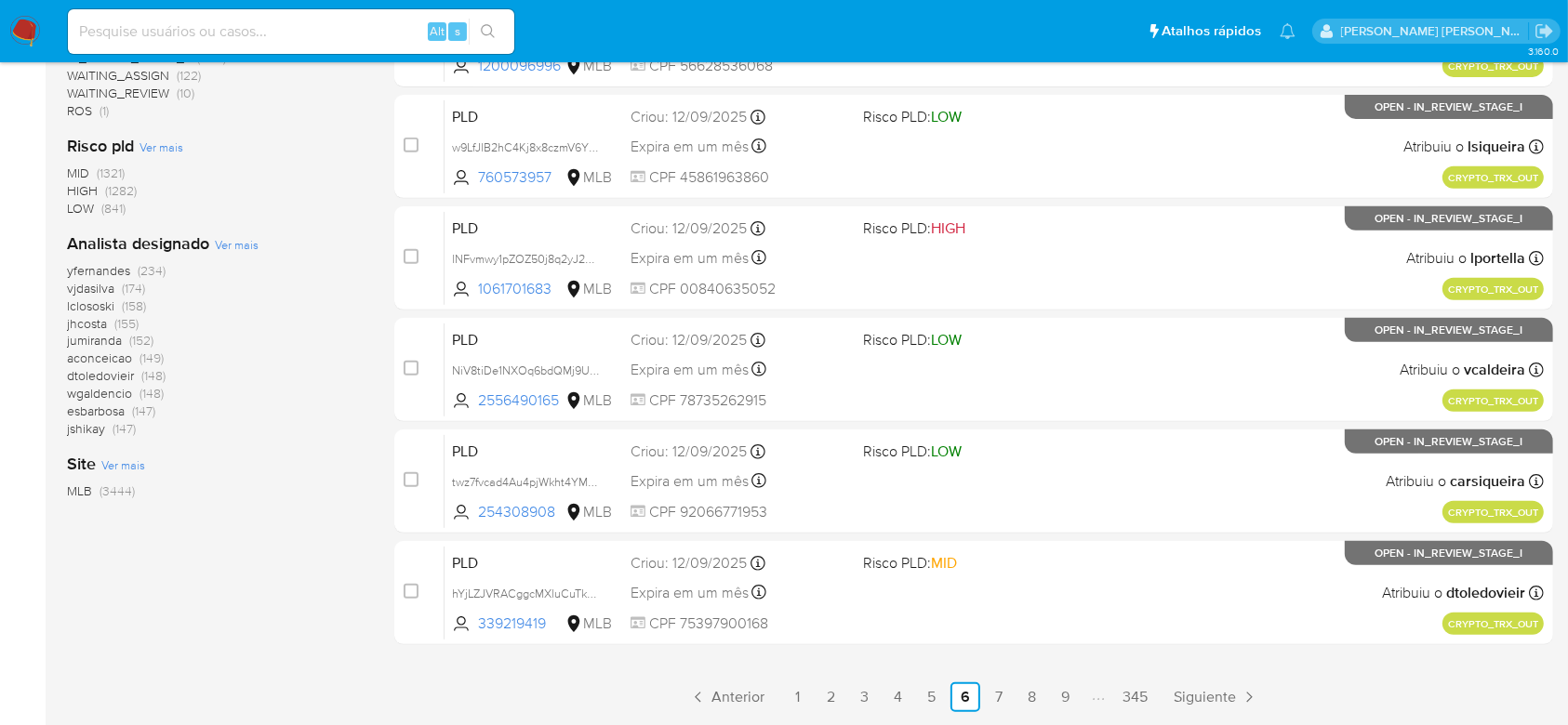
scroll to position [808, 0]
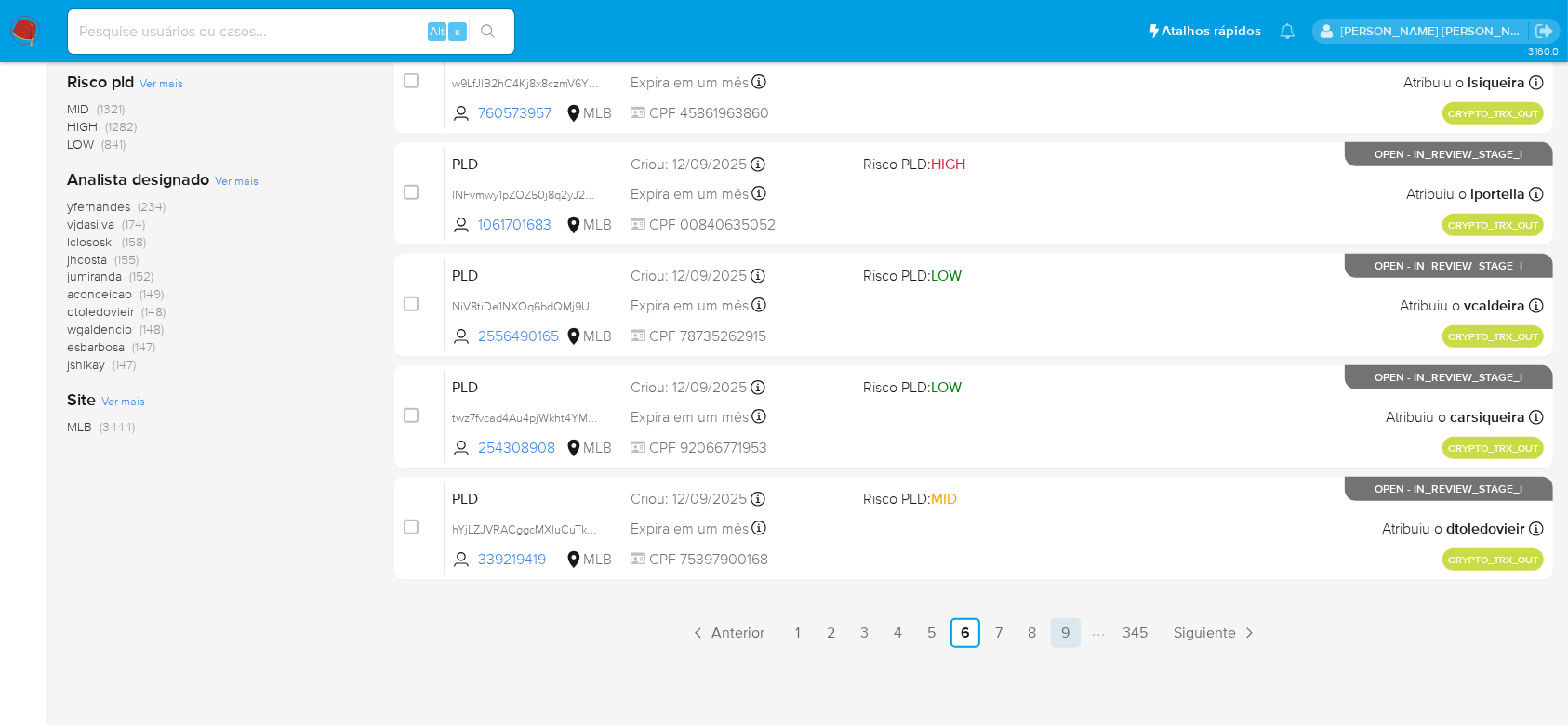
click at [1068, 638] on link "9" at bounding box center [1066, 633] width 30 height 30
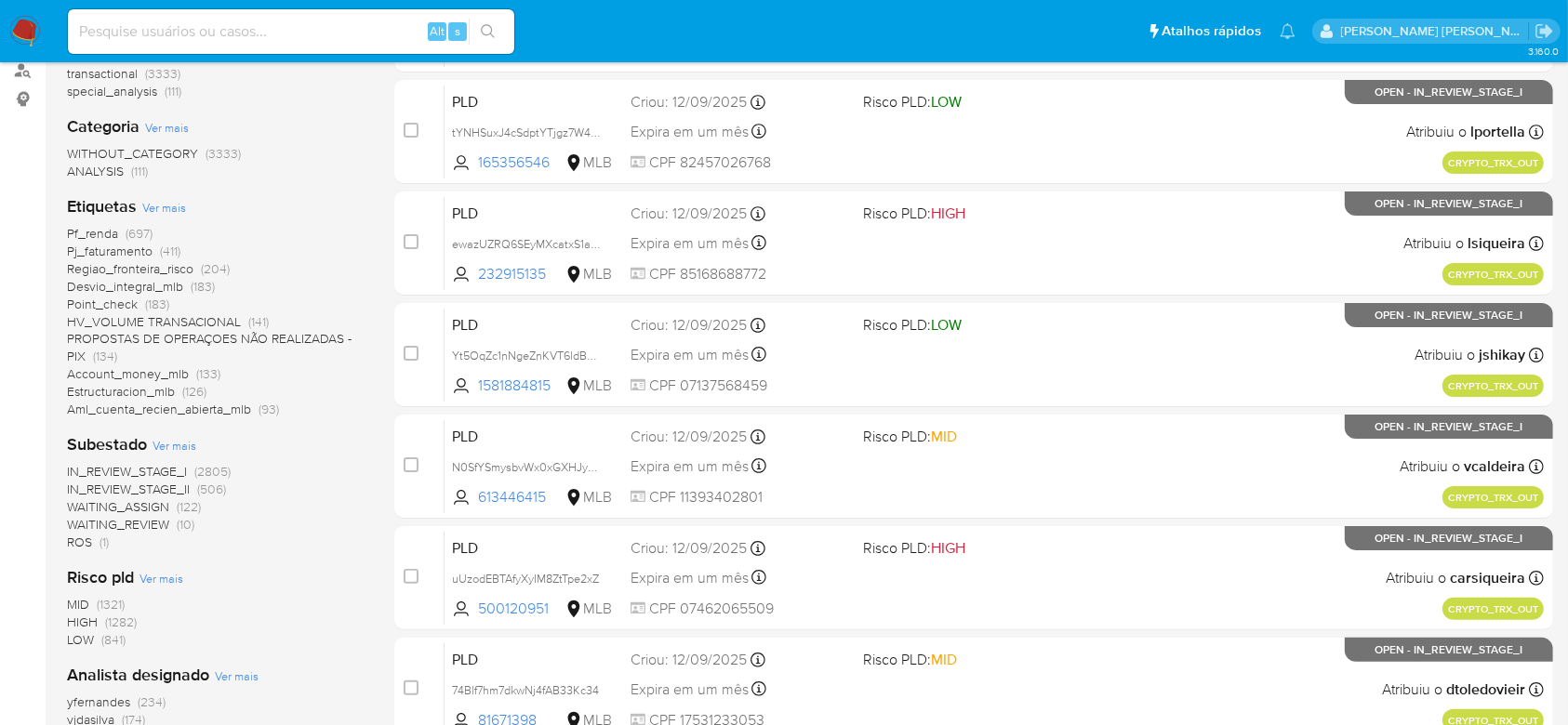
click at [94, 239] on span "Pf_renda" at bounding box center [92, 233] width 51 height 19
